Goal: Book appointment/travel/reservation

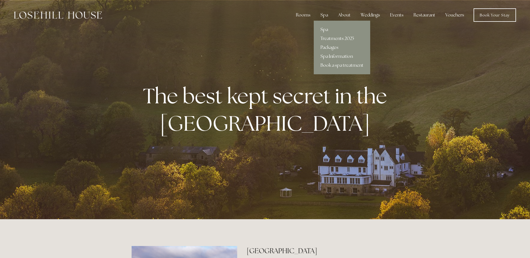
click at [325, 29] on link "Spa" at bounding box center [342, 29] width 56 height 9
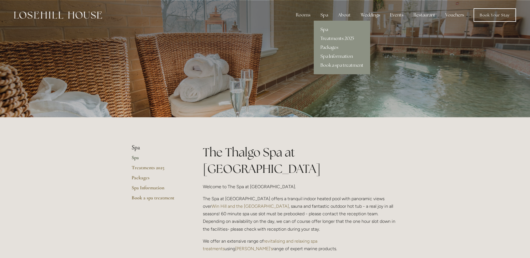
click at [338, 36] on link "Treatments 2025" at bounding box center [342, 38] width 56 height 9
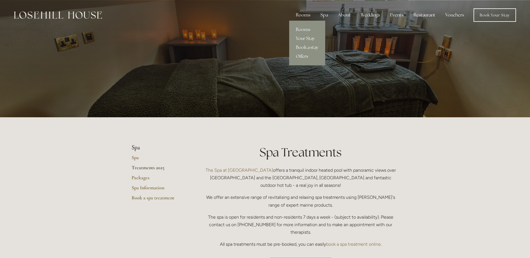
click at [305, 56] on link "Offers" at bounding box center [307, 56] width 36 height 9
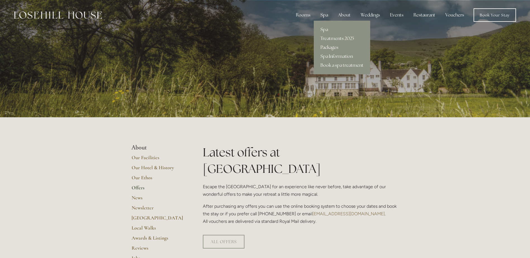
click at [330, 47] on link "Packages" at bounding box center [342, 47] width 56 height 9
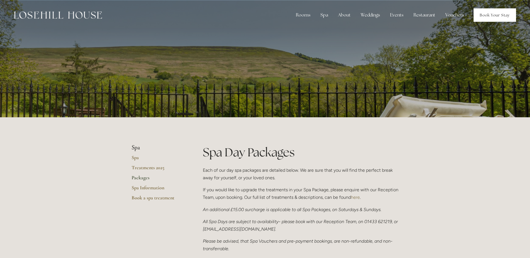
click at [487, 15] on link "Book Your Stay" at bounding box center [494, 14] width 42 height 13
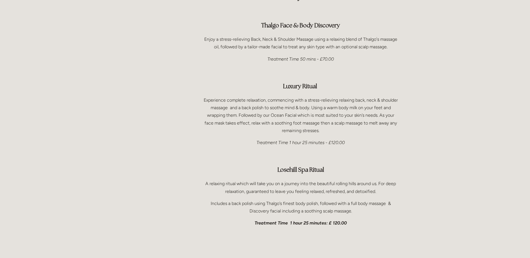
scroll to position [406, 0]
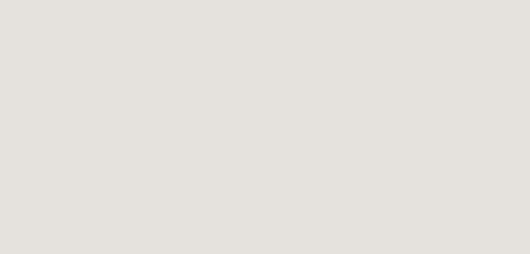
scroll to position [338, 0]
